Goal: Task Accomplishment & Management: Complete application form

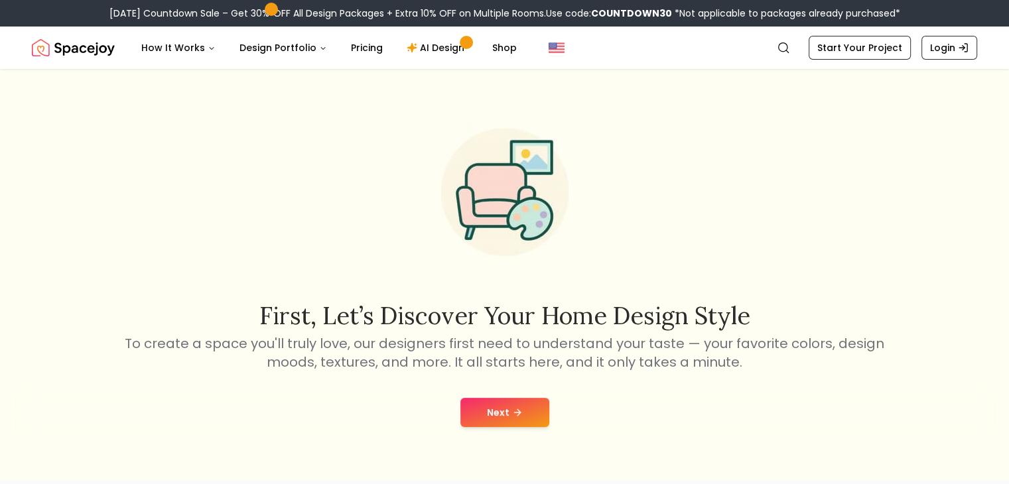
click at [459, 407] on div "Next" at bounding box center [504, 412] width 987 height 50
click at [485, 425] on button "Next" at bounding box center [504, 412] width 89 height 29
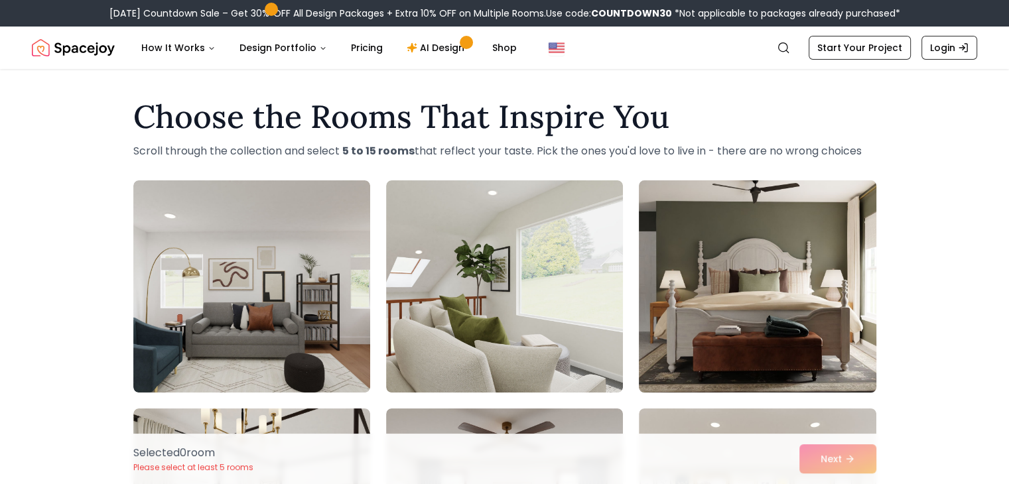
click at [730, 348] on img at bounding box center [757, 286] width 249 height 223
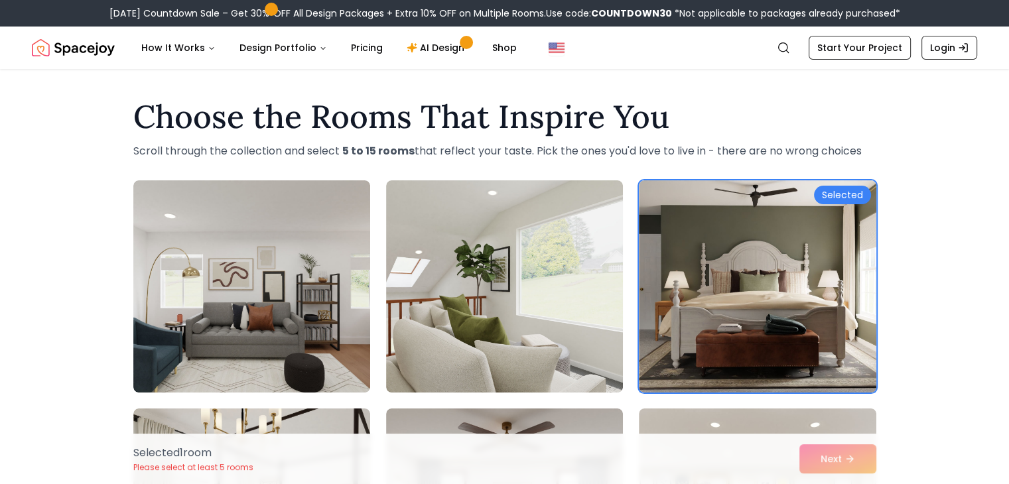
click at [864, 468] on div "Selected 1 room Please select at least 5 rooms Next" at bounding box center [505, 459] width 764 height 50
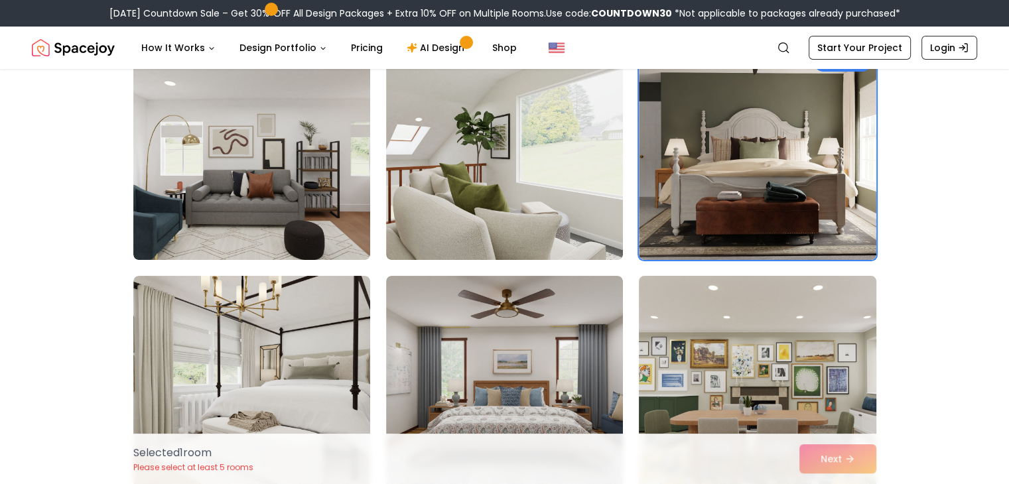
click at [752, 372] on img at bounding box center [757, 382] width 249 height 223
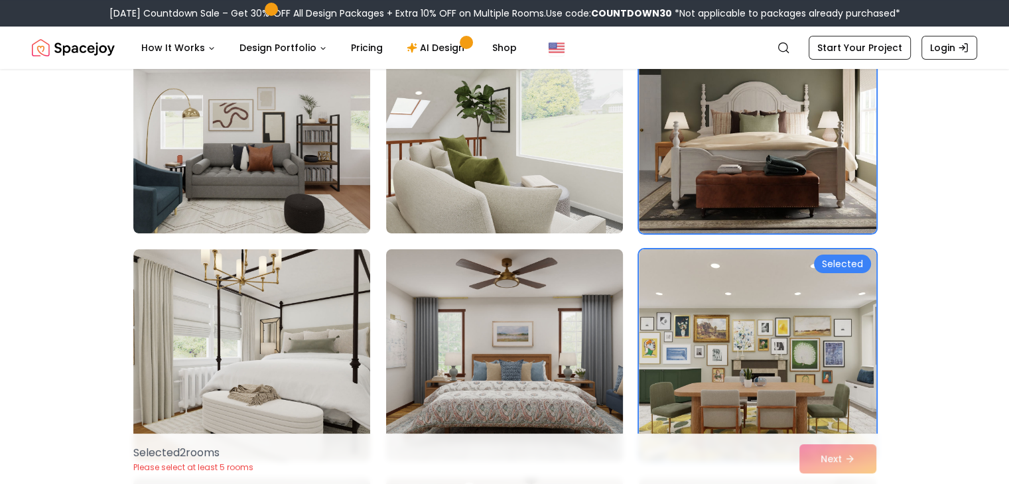
click at [571, 335] on img at bounding box center [504, 355] width 249 height 223
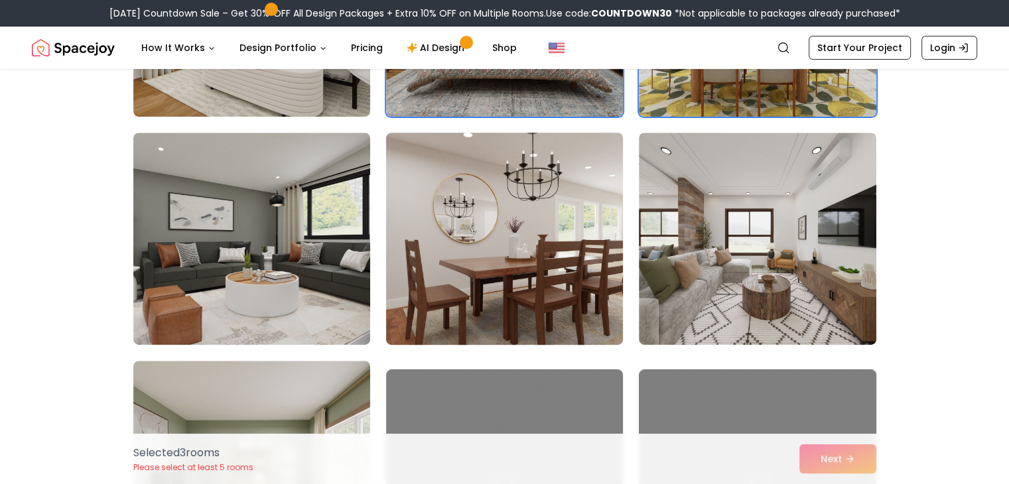
scroll to position [531, 0]
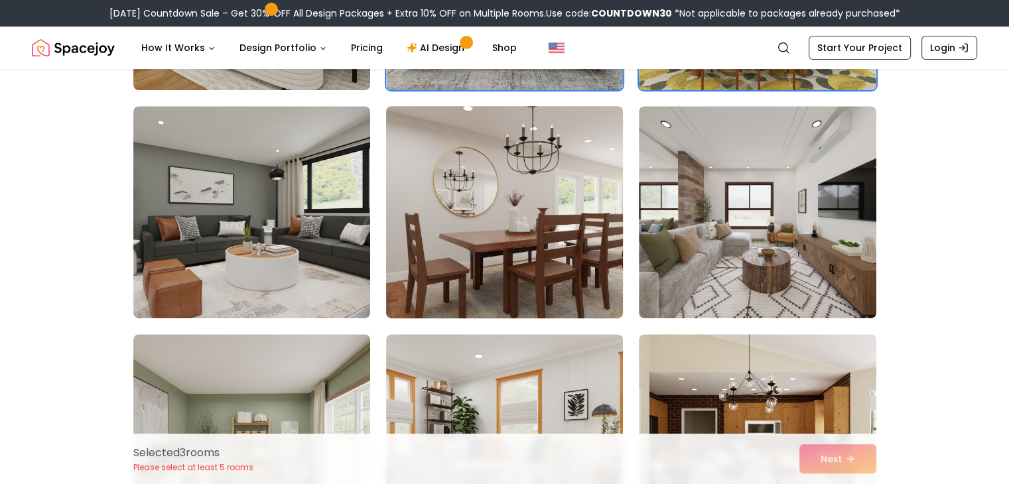
click at [477, 237] on img at bounding box center [504, 212] width 249 height 223
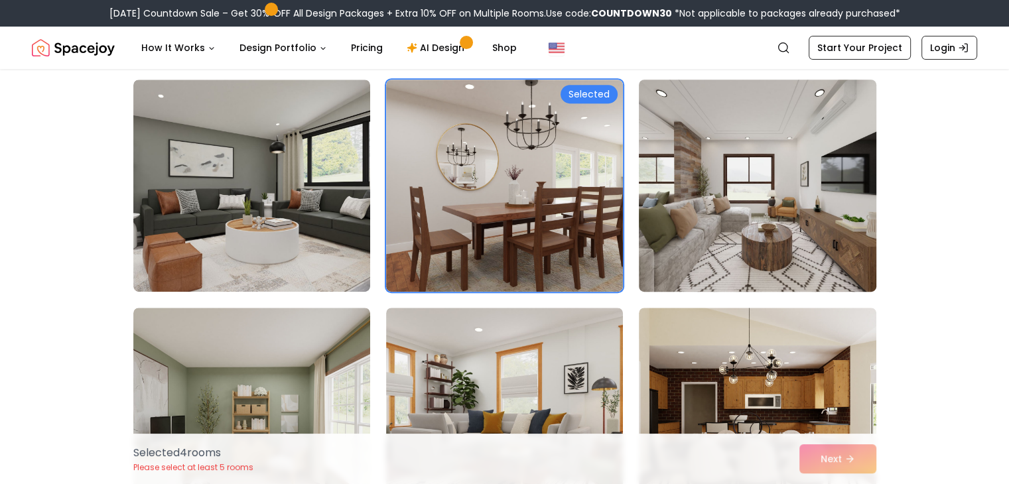
click at [699, 229] on img at bounding box center [757, 185] width 249 height 223
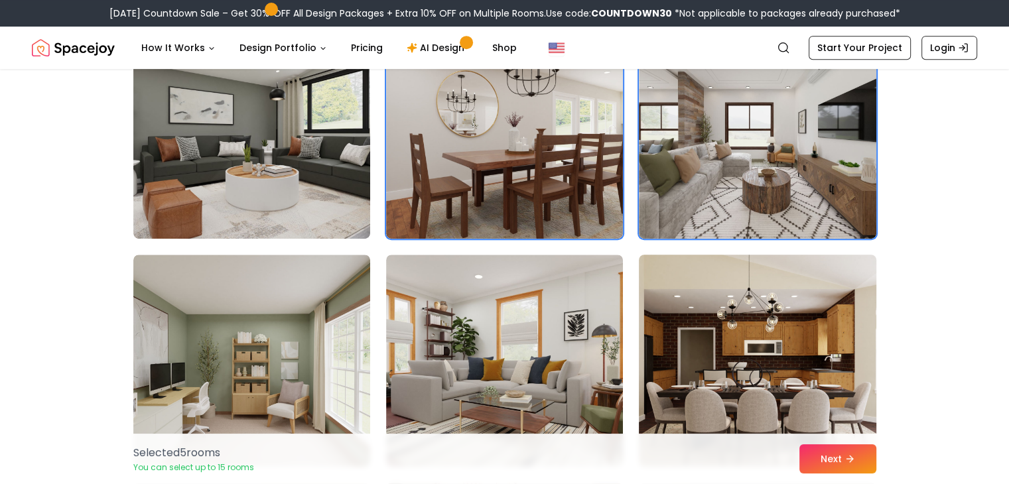
scroll to position [637, 0]
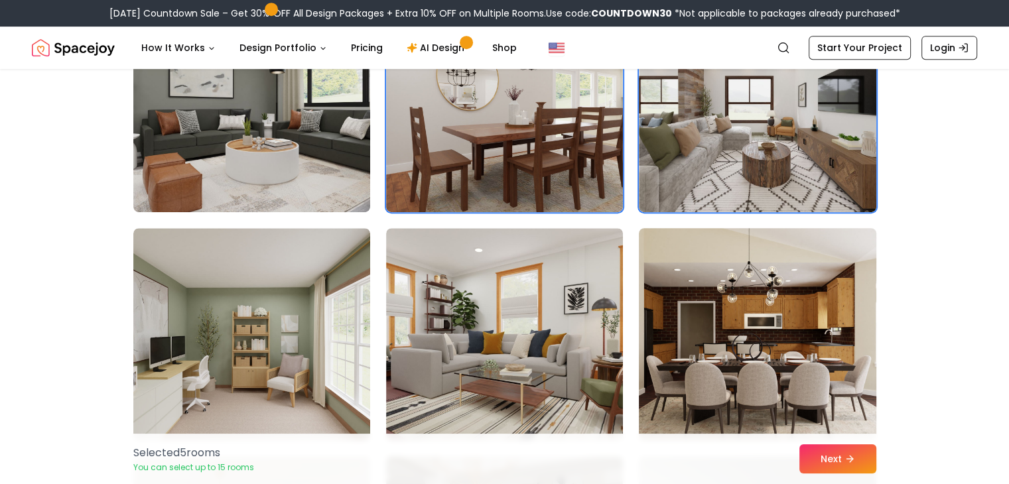
click at [743, 343] on img at bounding box center [757, 334] width 249 height 223
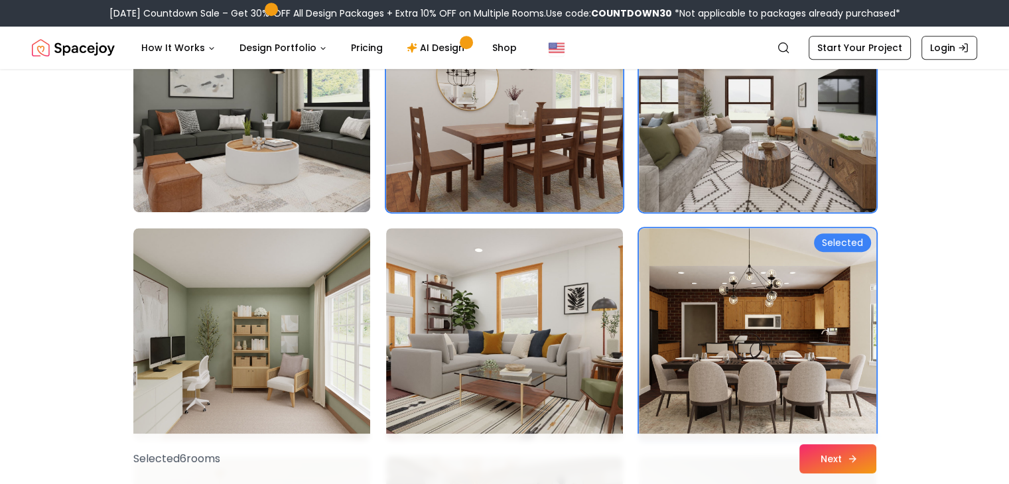
click at [833, 456] on button "Next" at bounding box center [837, 458] width 77 height 29
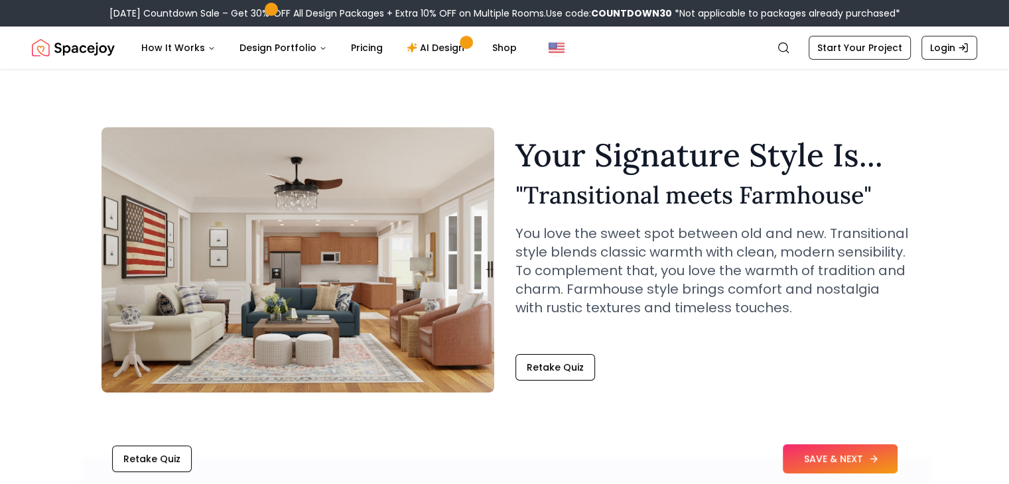
click at [831, 462] on button "SAVE & NEXT" at bounding box center [840, 458] width 115 height 29
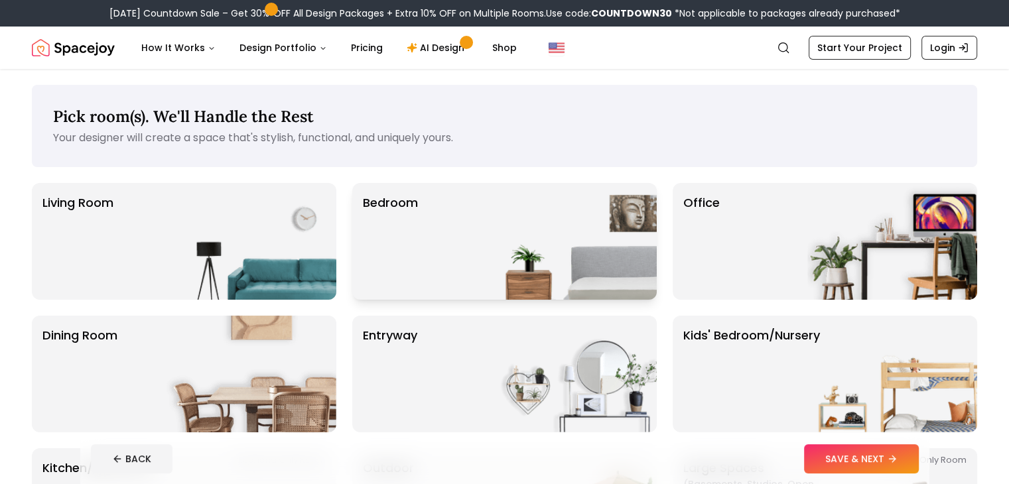
click at [421, 234] on div "Bedroom" at bounding box center [504, 241] width 304 height 117
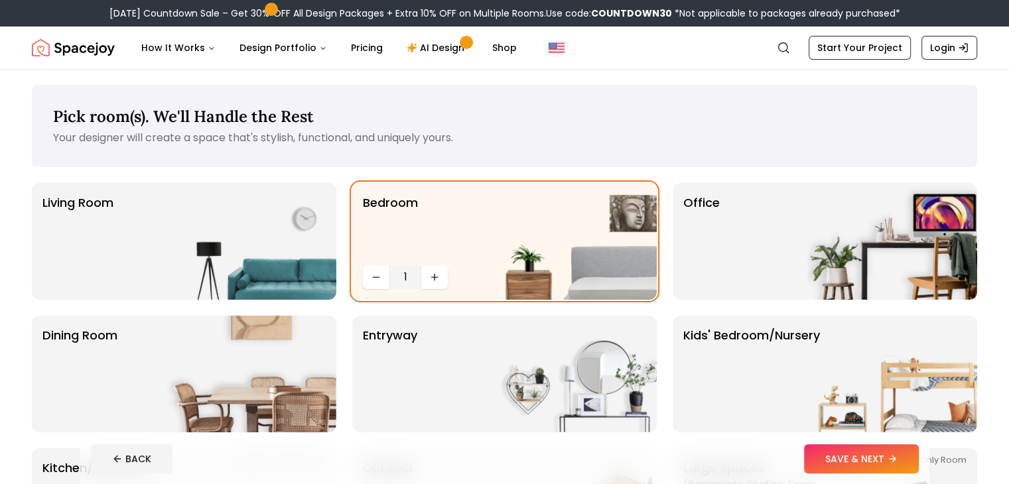
click at [913, 476] on footer "BACK SAVE & NEXT" at bounding box center [504, 459] width 849 height 50
click at [911, 464] on button "SAVE & NEXT" at bounding box center [861, 458] width 115 height 29
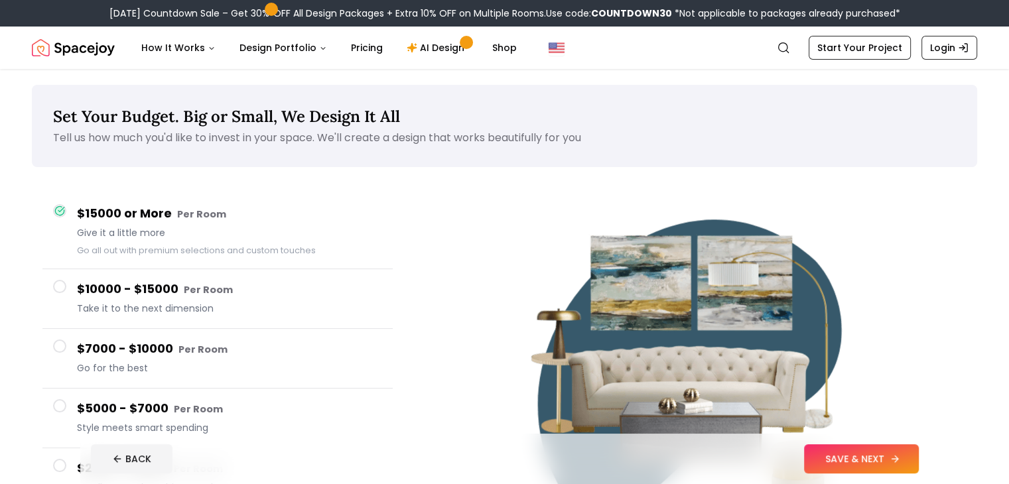
click at [908, 458] on button "SAVE & NEXT" at bounding box center [861, 458] width 115 height 29
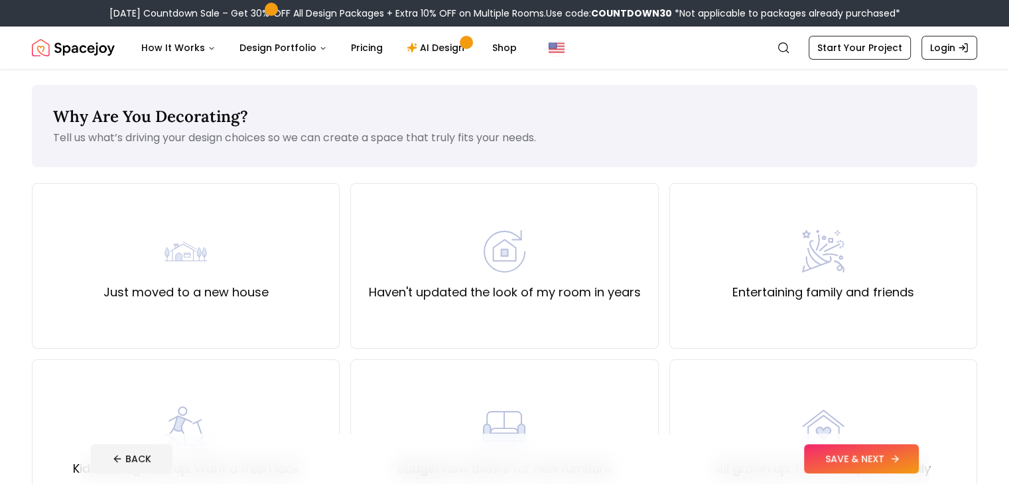
click at [909, 458] on button "SAVE & NEXT" at bounding box center [861, 458] width 115 height 29
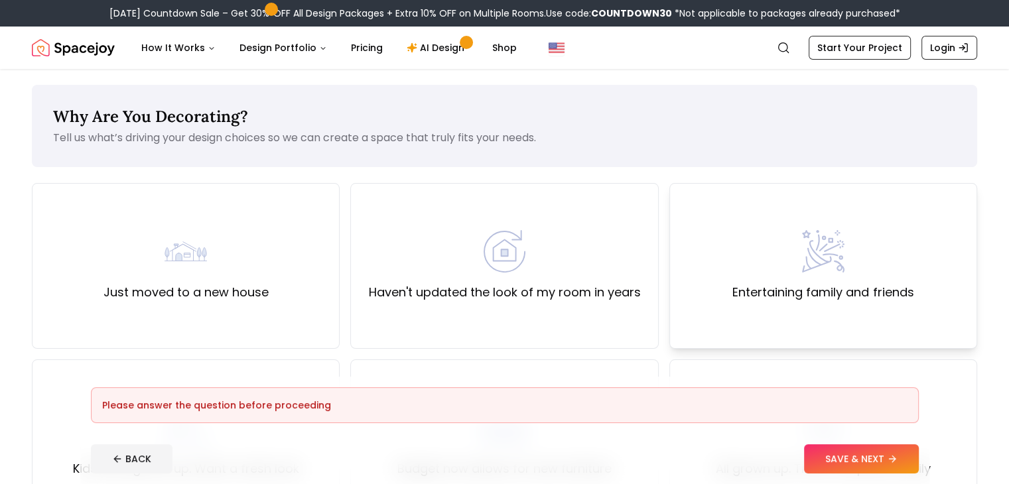
click at [804, 316] on div "Entertaining family and friends" at bounding box center [823, 266] width 308 height 166
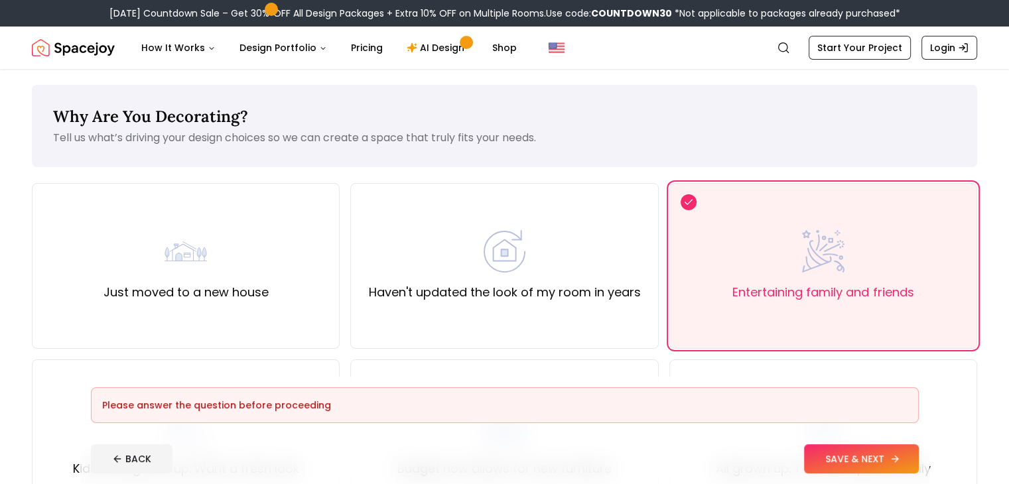
click at [919, 447] on button "SAVE & NEXT" at bounding box center [861, 458] width 115 height 29
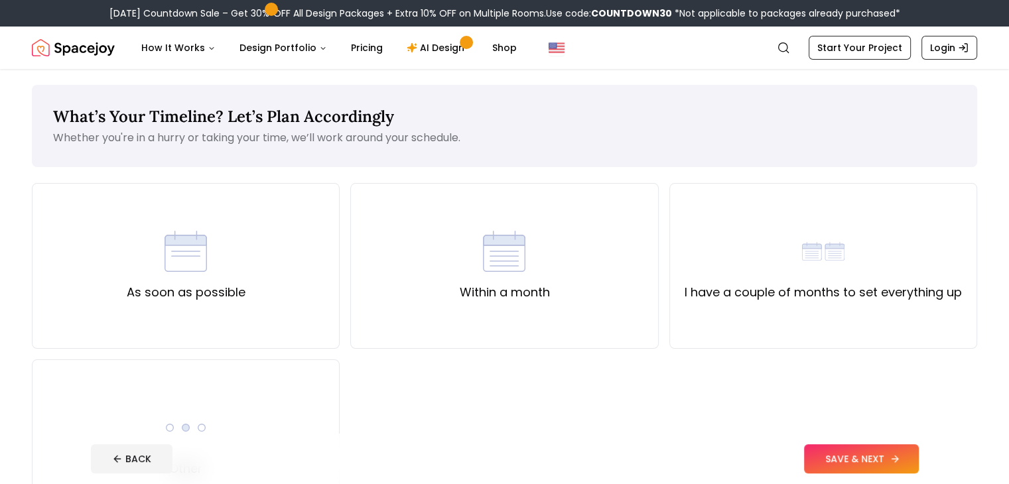
click at [919, 449] on button "SAVE & NEXT" at bounding box center [861, 458] width 115 height 29
